Goal: Find specific page/section: Find specific page/section

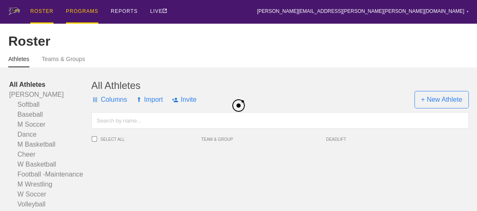
click at [80, 8] on div "PROGRAMS" at bounding box center [82, 12] width 32 height 24
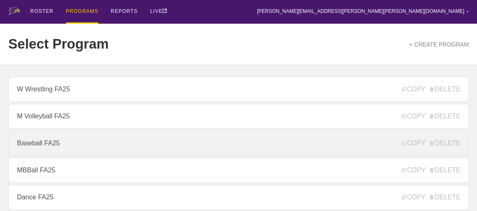
click at [52, 149] on link "Baseball FA25" at bounding box center [238, 143] width 460 height 25
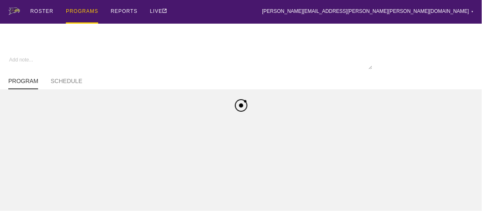
type textarea "x"
type input "Baseball FA25"
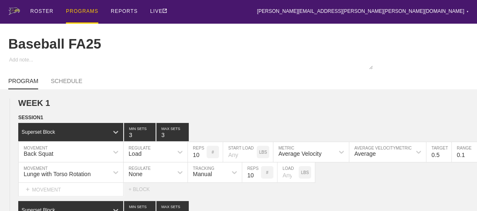
click at [85, 12] on div "PROGRAMS" at bounding box center [82, 12] width 32 height 24
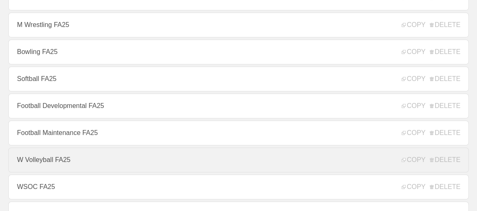
scroll to position [339, 0]
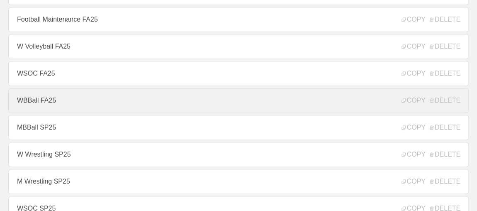
click at [41, 101] on link "WBBall FA25" at bounding box center [238, 100] width 460 height 25
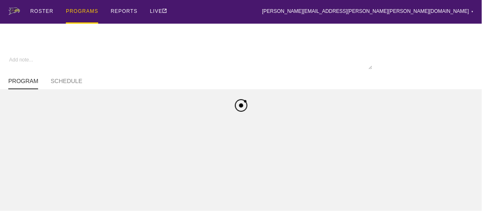
type textarea "x"
type input "WBBall FA25"
